Goal: Task Accomplishment & Management: Manage account settings

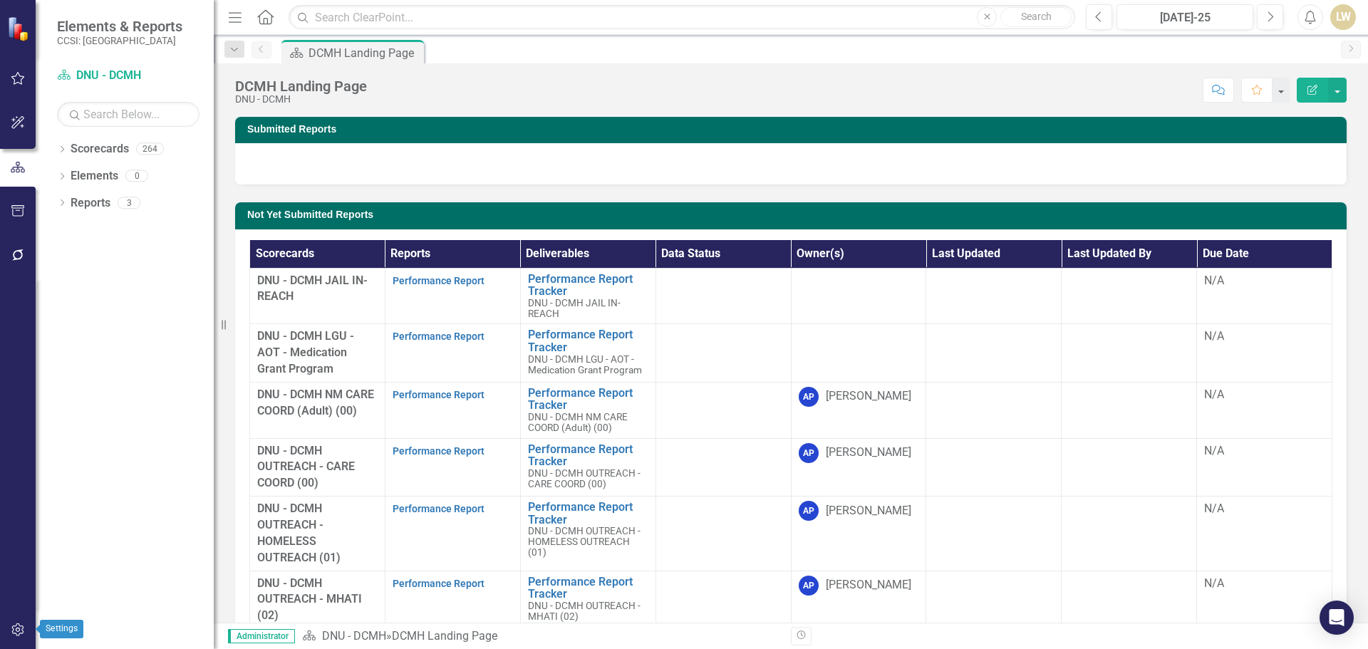
click at [17, 630] on icon "button" at bounding box center [18, 629] width 15 height 11
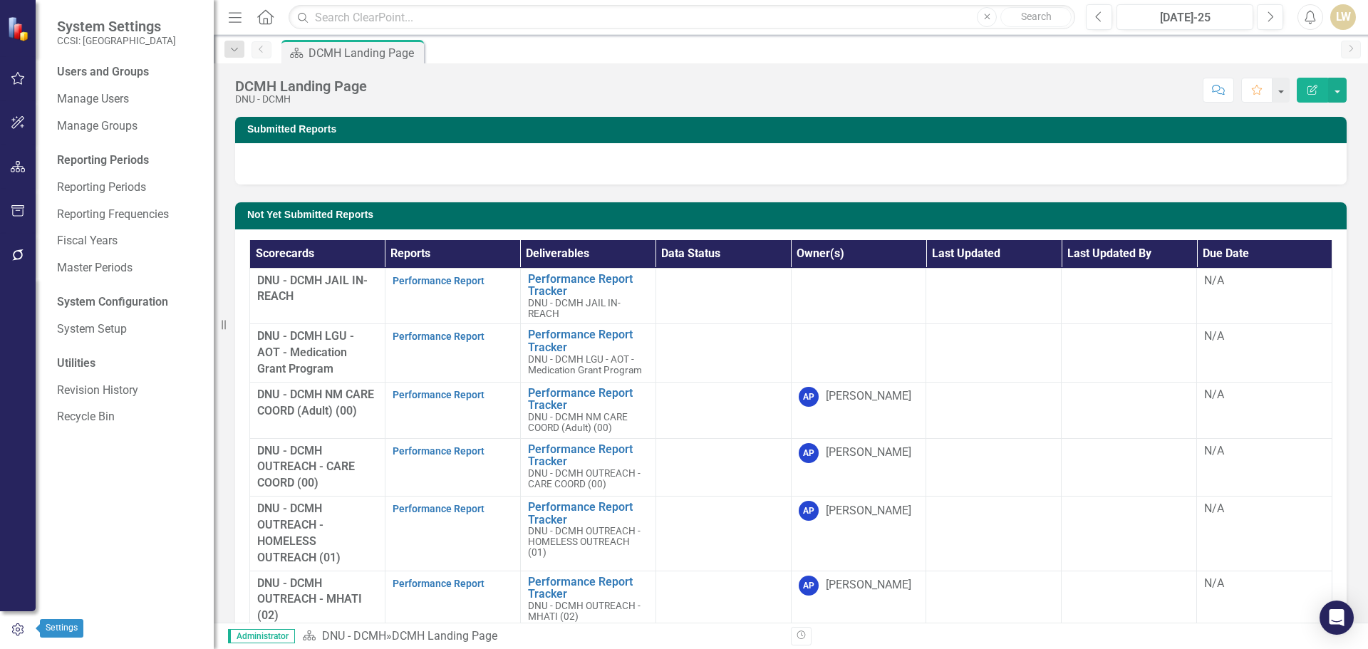
click at [21, 625] on icon "button" at bounding box center [18, 630] width 16 height 13
click at [105, 90] on div "Manage Users" at bounding box center [128, 100] width 143 height 24
click at [108, 97] on link "Manage Users" at bounding box center [128, 99] width 143 height 16
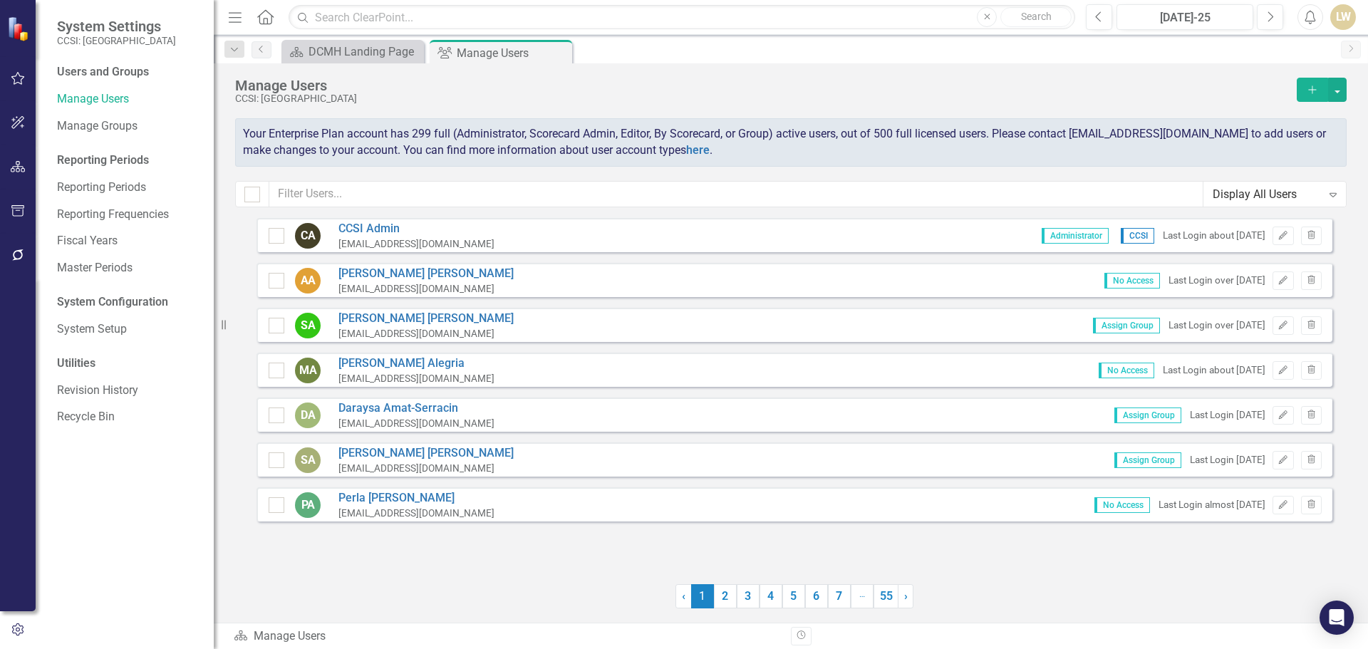
click at [1310, 90] on icon "Add" at bounding box center [1312, 90] width 13 height 10
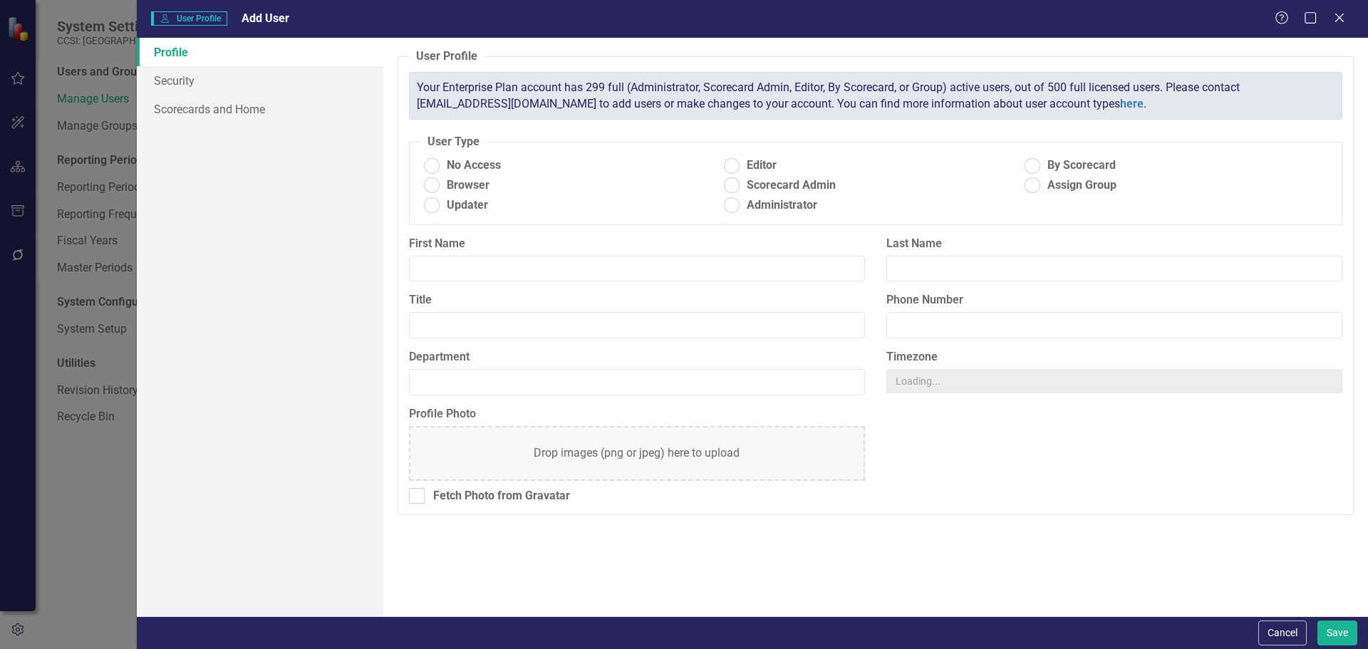
radio input "true"
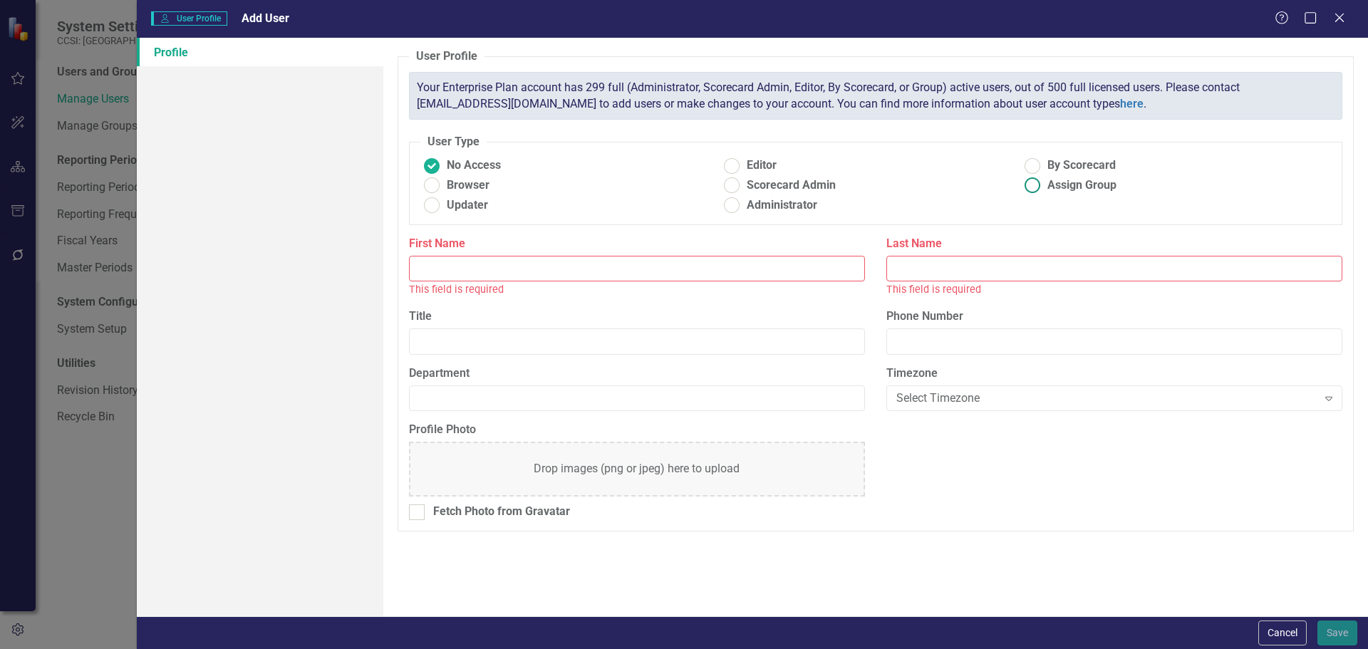
click at [1036, 191] on ins at bounding box center [1033, 186] width 22 height 22
click at [1036, 191] on input "Assign Group" at bounding box center [1033, 186] width 22 height 22
radio input "true"
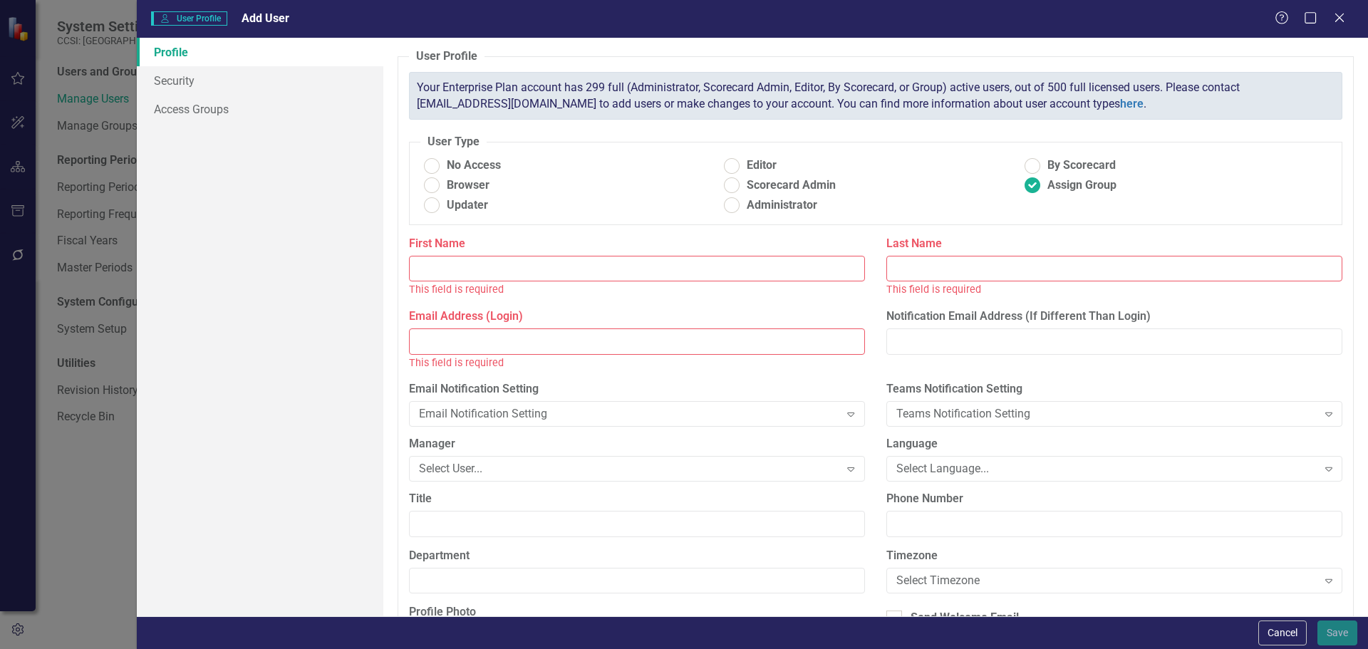
paste input "[PERSON_NAME]"
drag, startPoint x: 466, startPoint y: 270, endPoint x: 505, endPoint y: 274, distance: 38.7
click at [508, 274] on input "[PERSON_NAME]" at bounding box center [637, 269] width 456 height 26
type input "[PERSON_NAME]"
click at [927, 271] on input "Last Name" at bounding box center [1115, 269] width 456 height 26
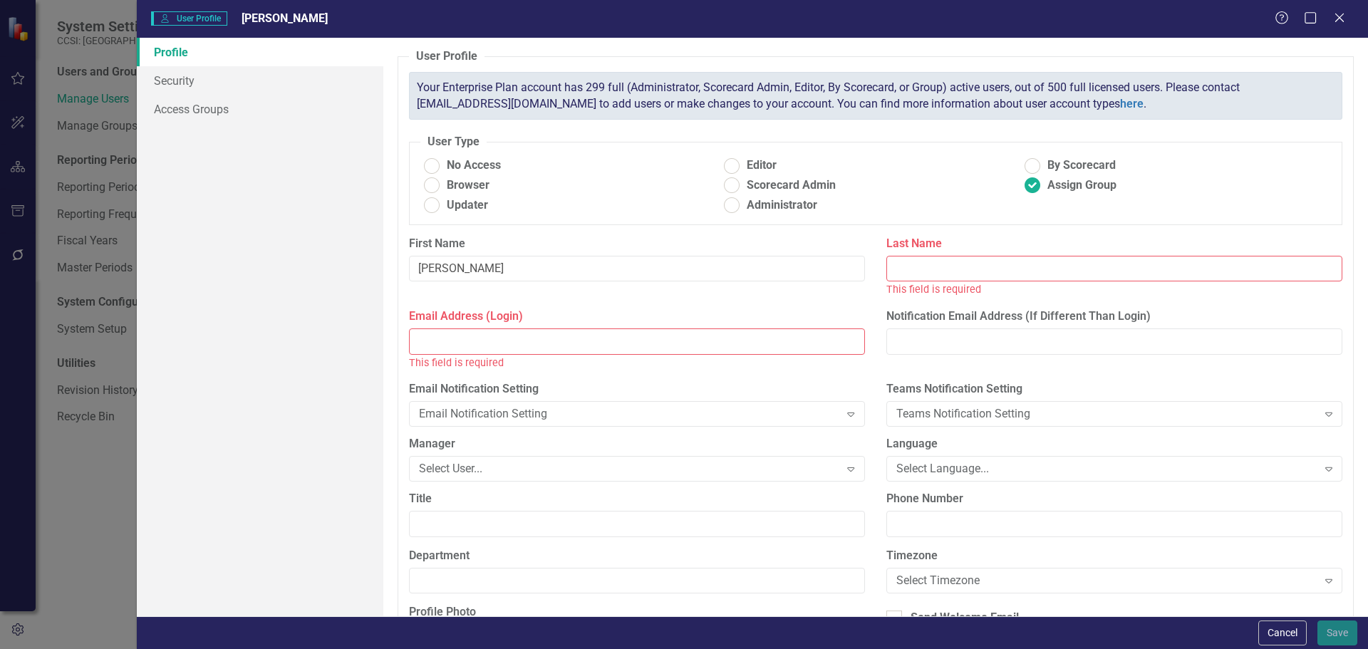
paste input "[PERSON_NAME]"
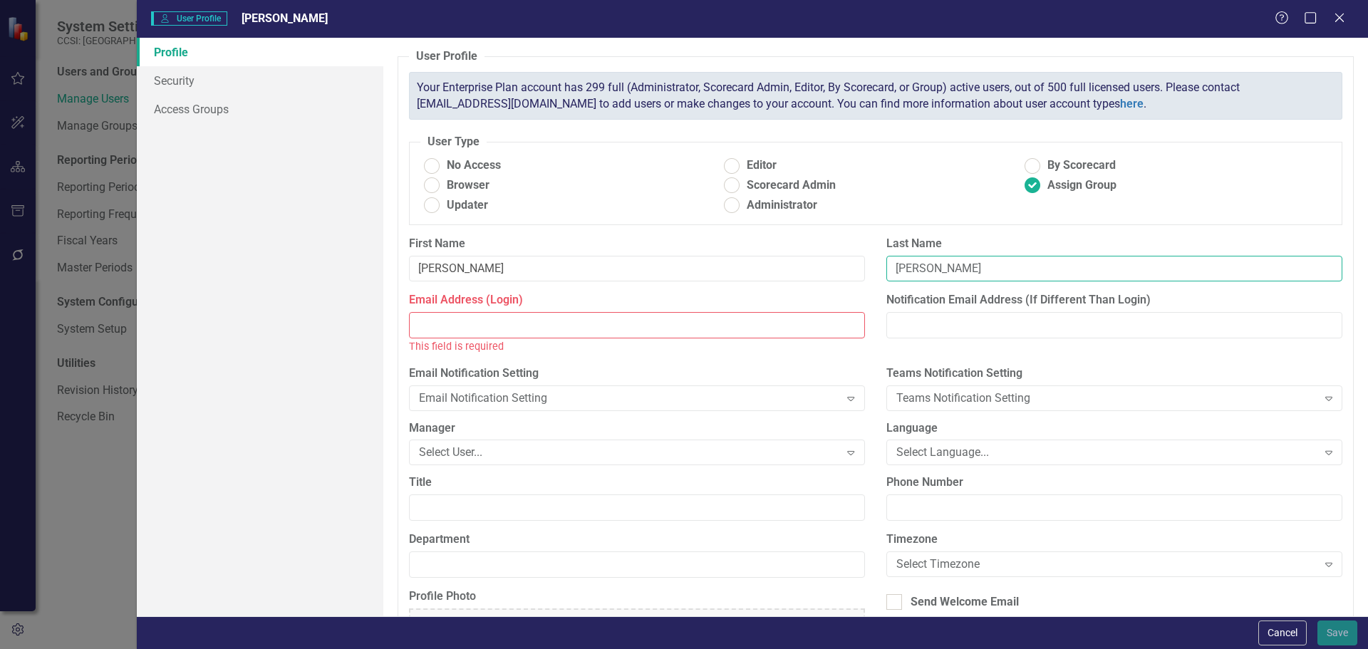
type input "[PERSON_NAME]"
paste input "[EMAIL_ADDRESS][DOMAIN_NAME]"
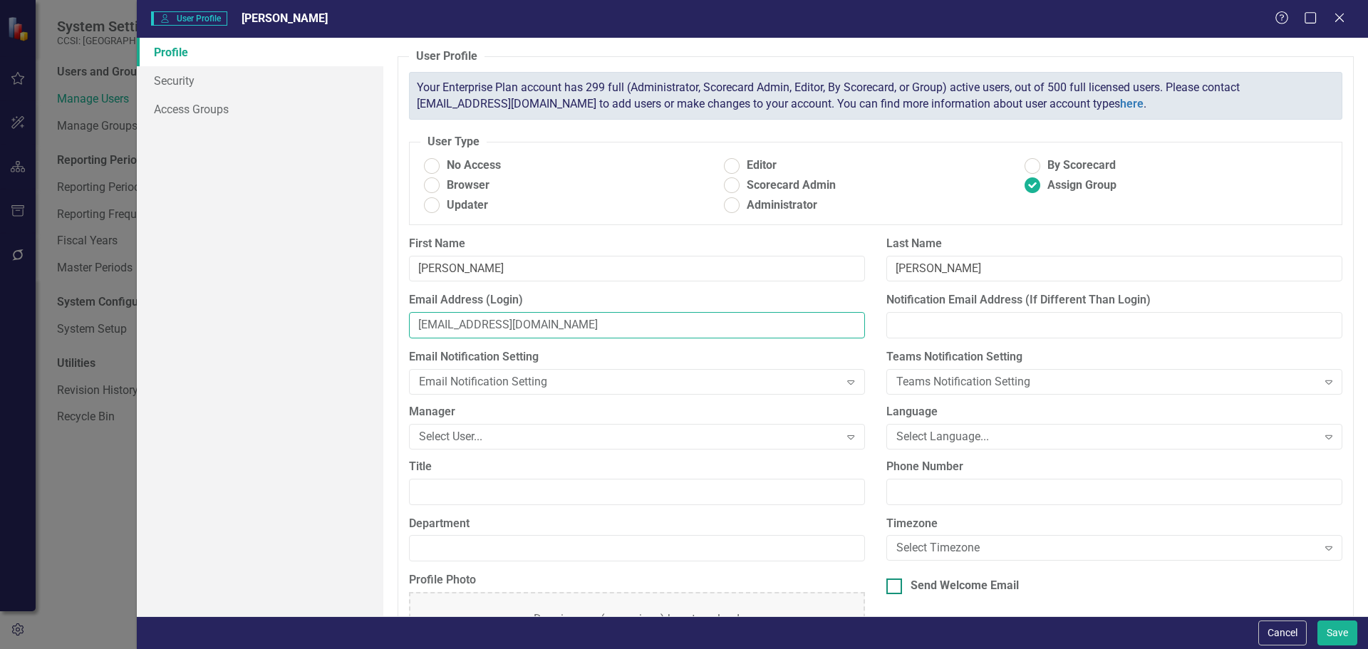
type input "[EMAIL_ADDRESS][DOMAIN_NAME]"
click at [887, 587] on input "Send Welcome Email" at bounding box center [891, 583] width 9 height 9
checkbox input "true"
click at [182, 108] on link "Access Groups" at bounding box center [260, 109] width 247 height 29
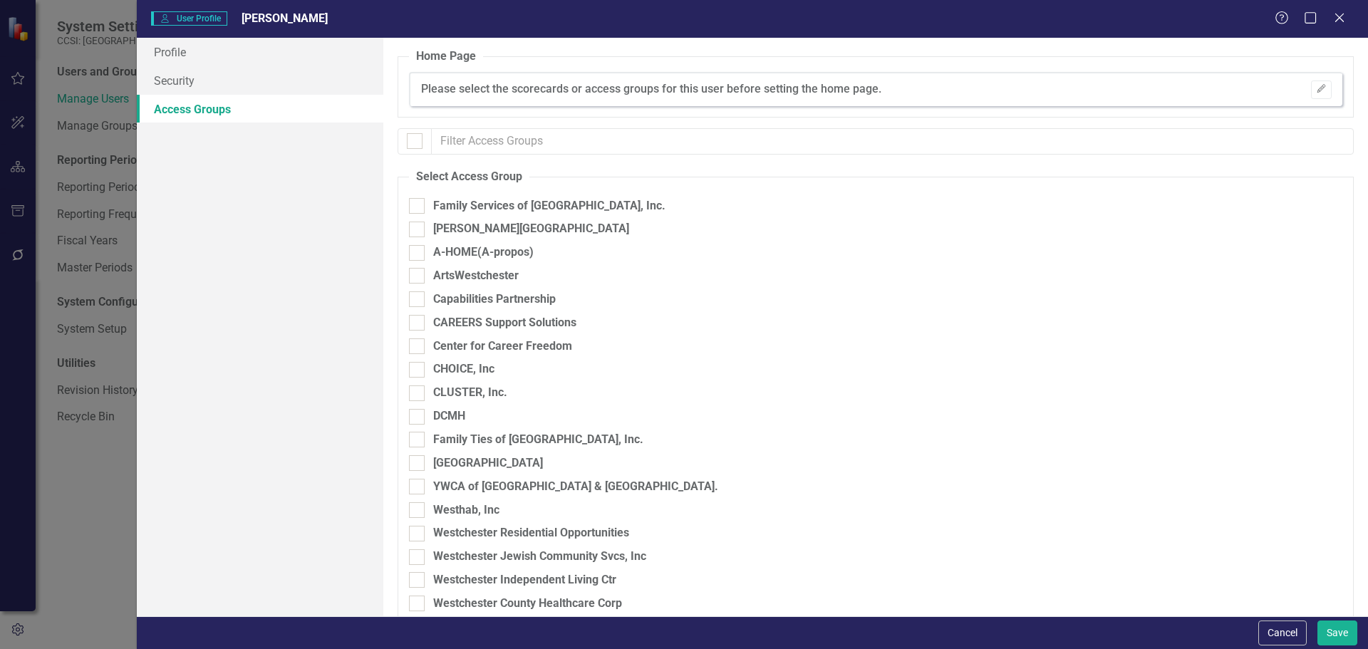
checkbox input "false"
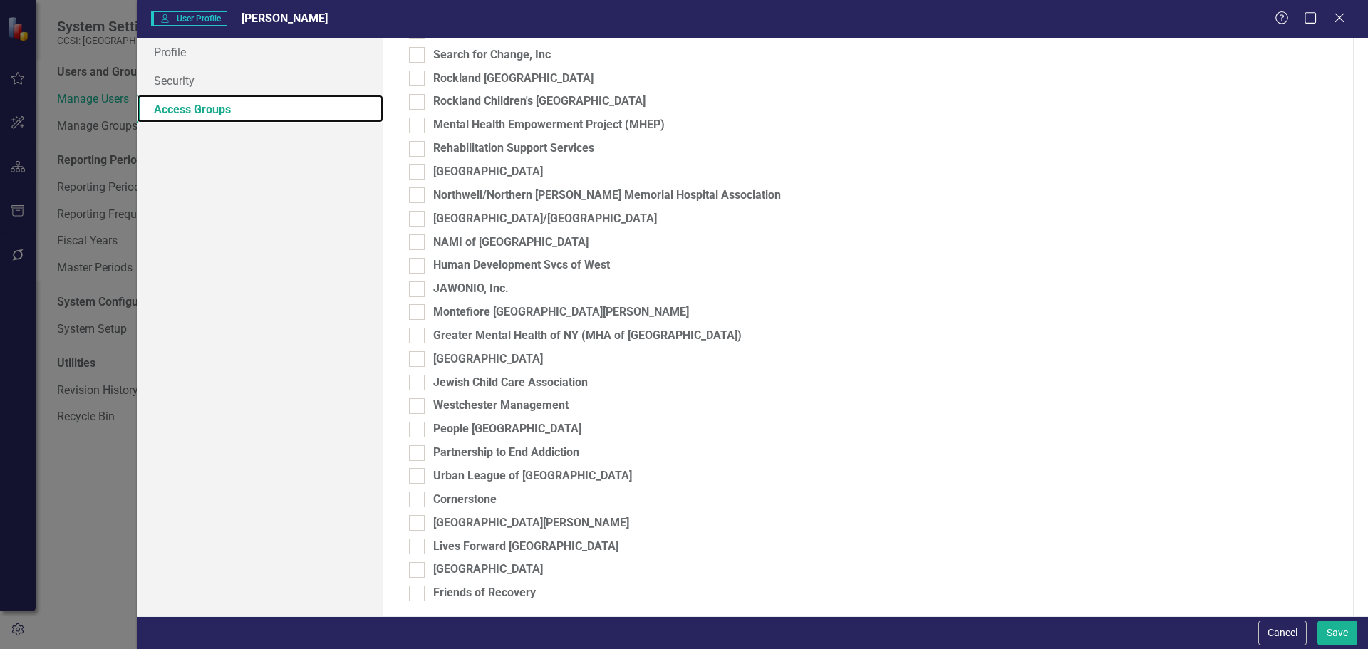
scroll to position [723, 0]
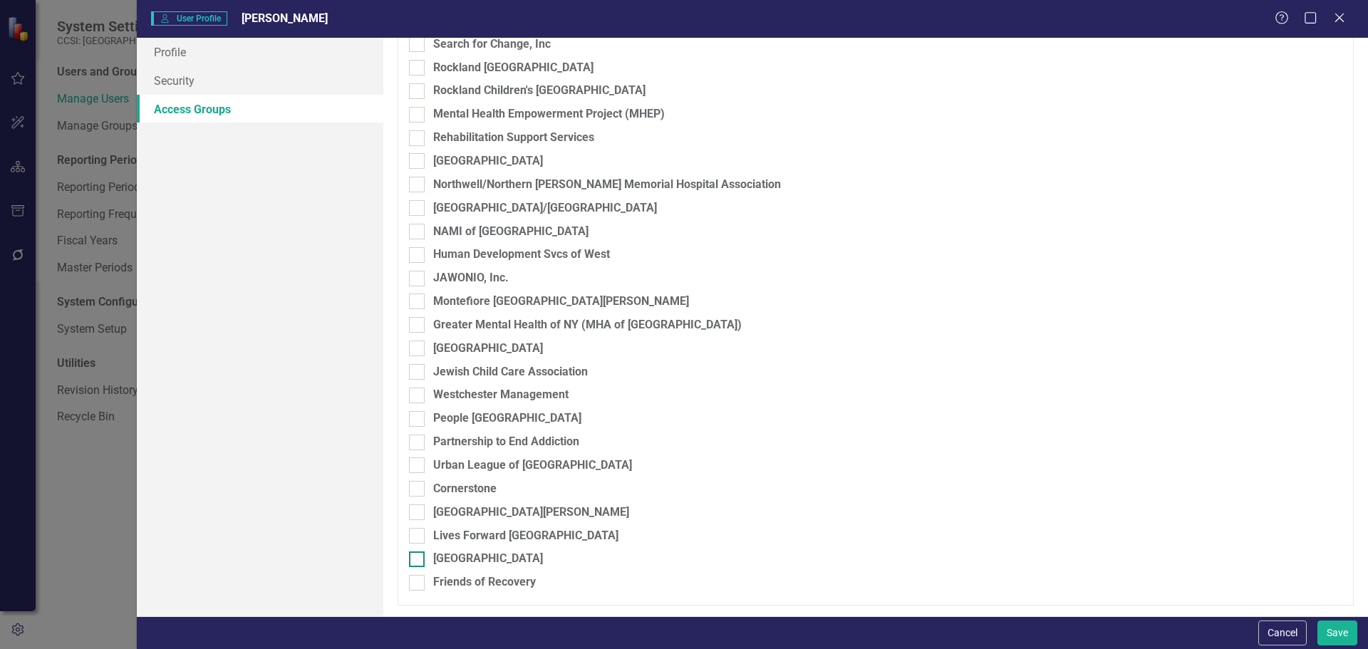
click at [418, 562] on div at bounding box center [417, 560] width 16 height 16
click at [418, 561] on input "[GEOGRAPHIC_DATA]" at bounding box center [413, 556] width 9 height 9
checkbox input "true"
click at [1349, 631] on button "Save" at bounding box center [1338, 633] width 40 height 25
